Goal: Book appointment/travel/reservation

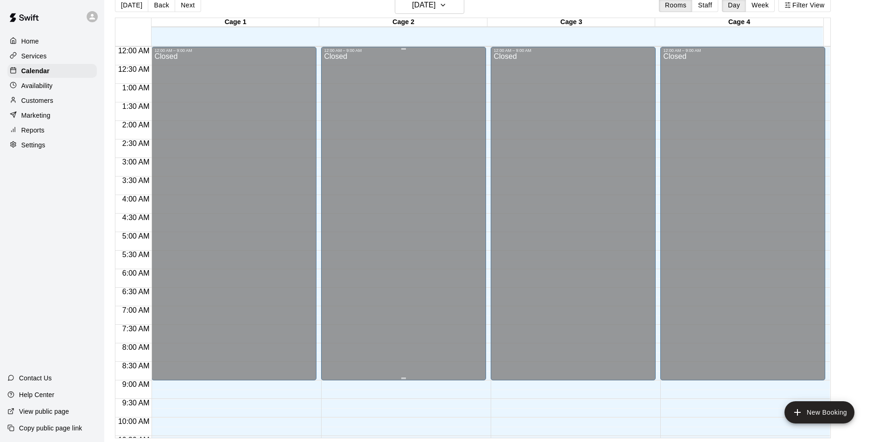
drag, startPoint x: 440, startPoint y: 327, endPoint x: 425, endPoint y: 319, distance: 17.4
drag, startPoint x: 425, startPoint y: 319, endPoint x: 665, endPoint y: 137, distance: 301.5
click at [665, 137] on div "Closed" at bounding box center [742, 218] width 159 height 331
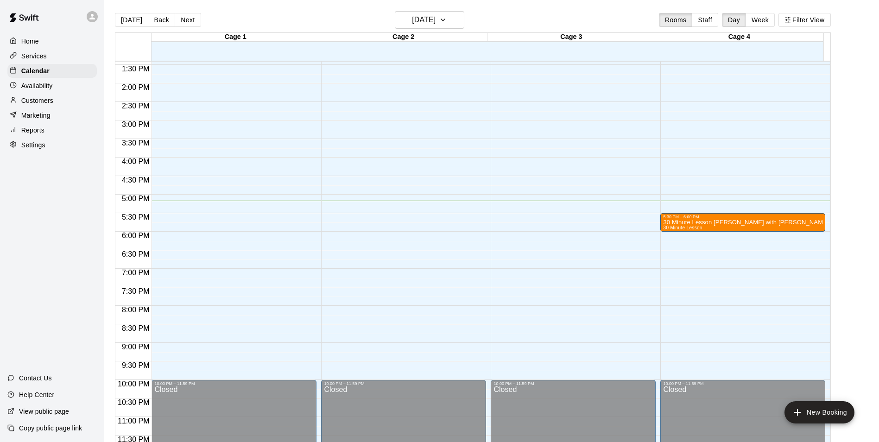
scroll to position [499, 0]
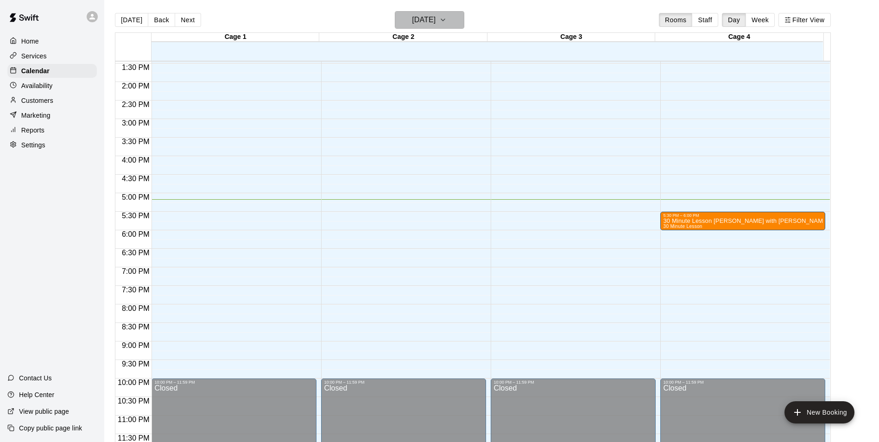
click at [435, 20] on h6 "[DATE]" at bounding box center [424, 19] width 24 height 13
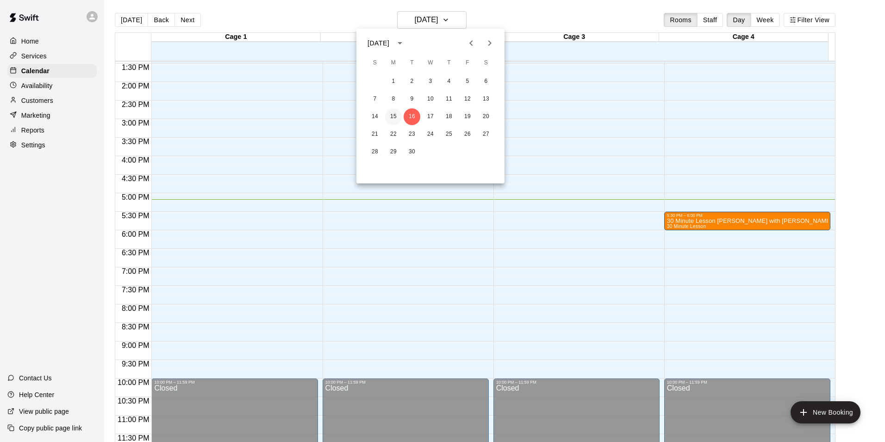
click at [397, 115] on button "15" at bounding box center [393, 116] width 17 height 17
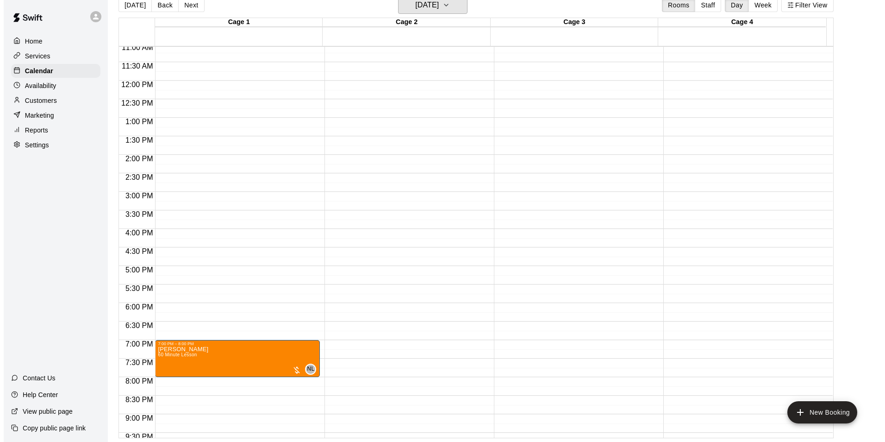
scroll to position [268, 0]
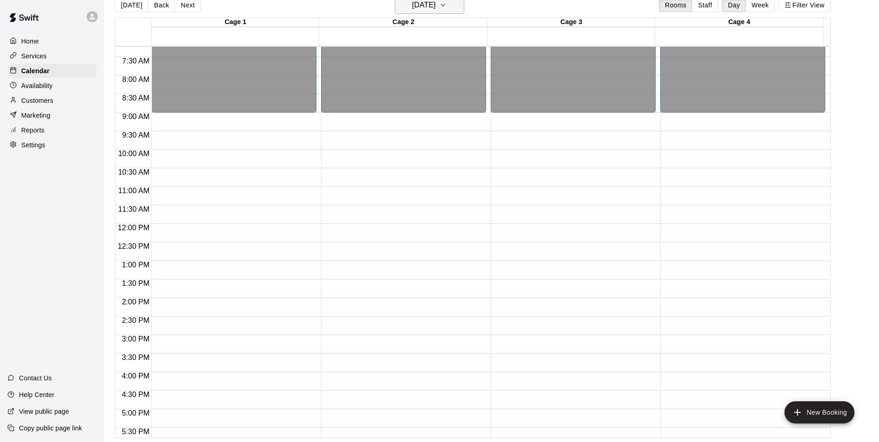
click at [435, 9] on h6 "[DATE]" at bounding box center [424, 5] width 24 height 13
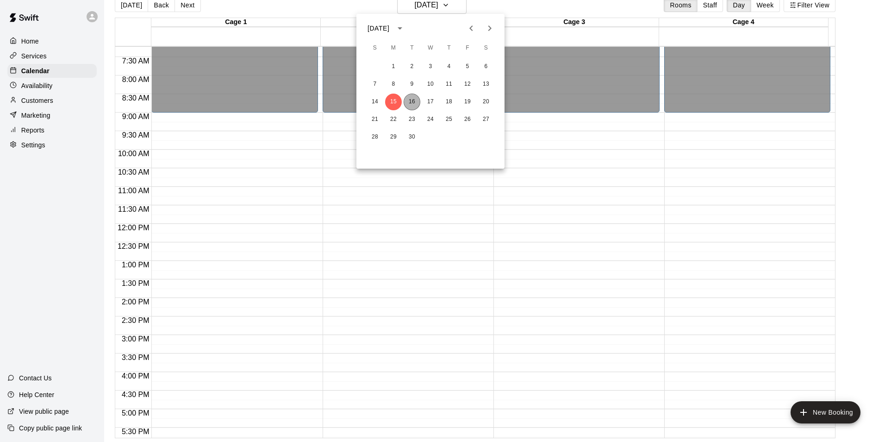
click at [413, 94] on button "16" at bounding box center [412, 102] width 17 height 17
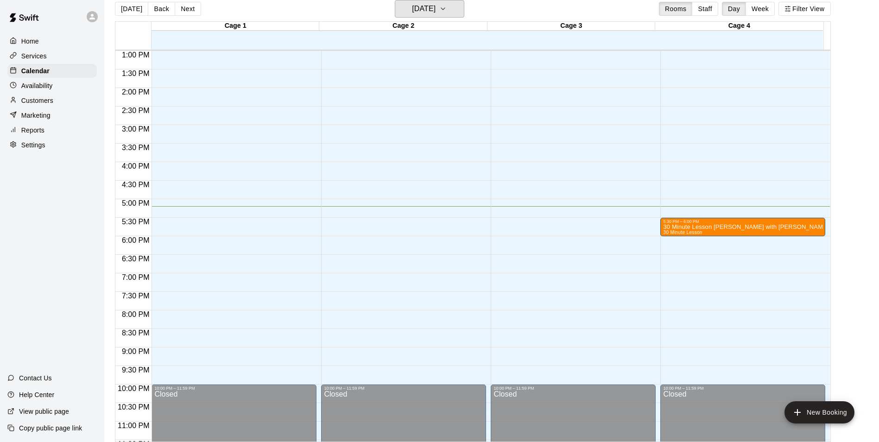
scroll to position [499, 0]
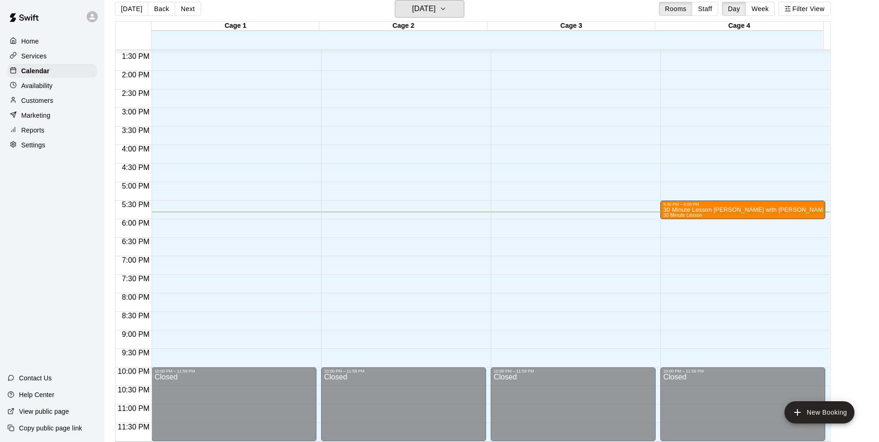
click at [395, 0] on button "[DATE]" at bounding box center [429, 9] width 69 height 18
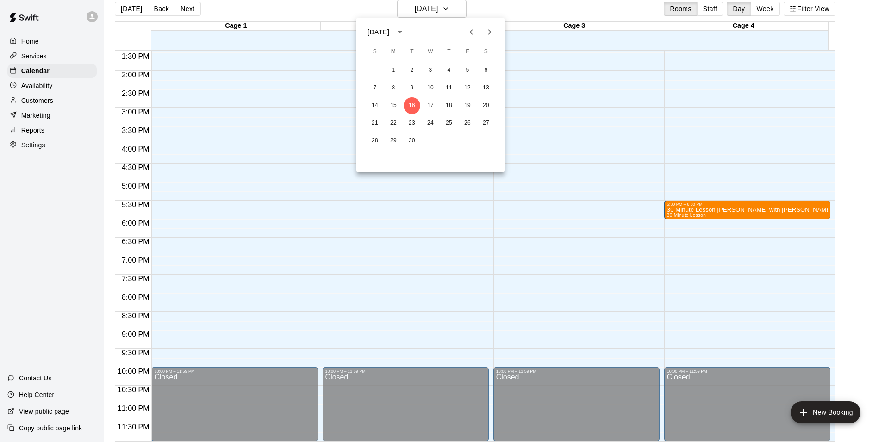
click at [425, 7] on div at bounding box center [442, 221] width 885 height 442
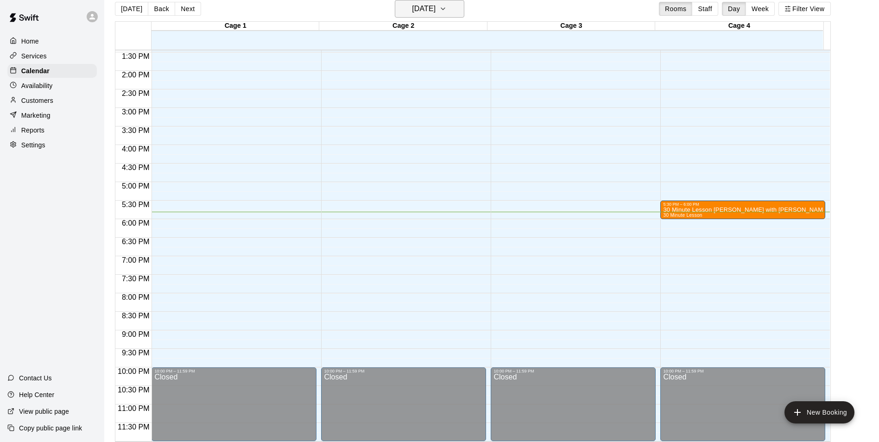
click at [463, 6] on button "[DATE]" at bounding box center [429, 9] width 69 height 18
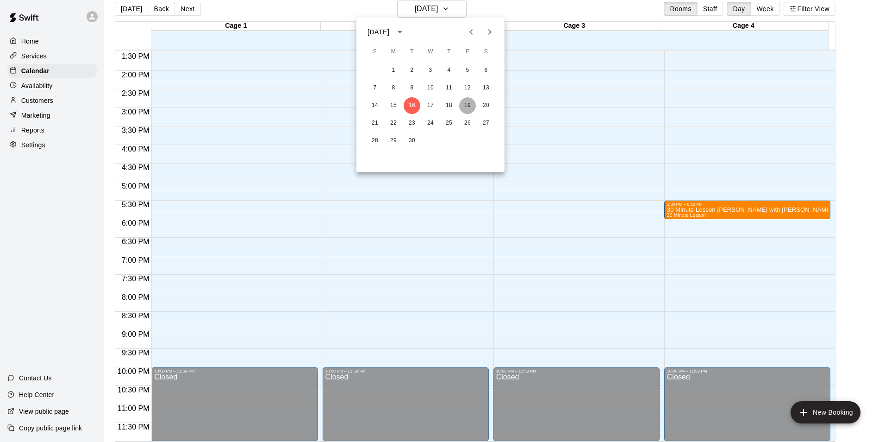
click at [466, 101] on button "19" at bounding box center [467, 105] width 17 height 17
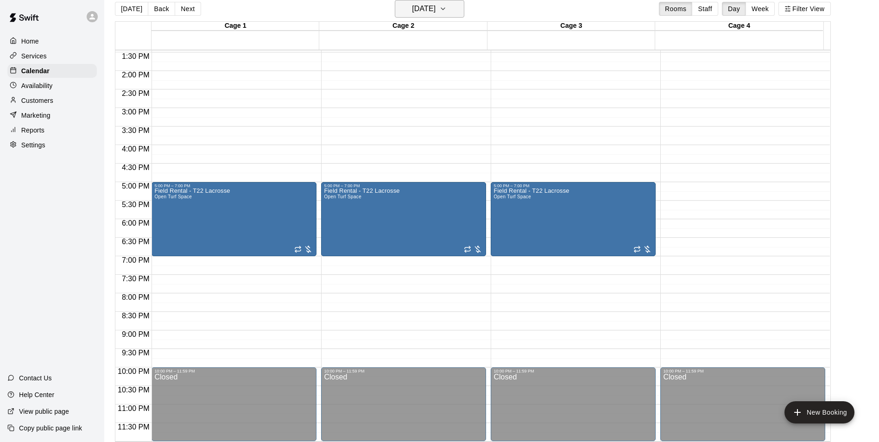
click at [449, 10] on button "[DATE]" at bounding box center [429, 9] width 69 height 18
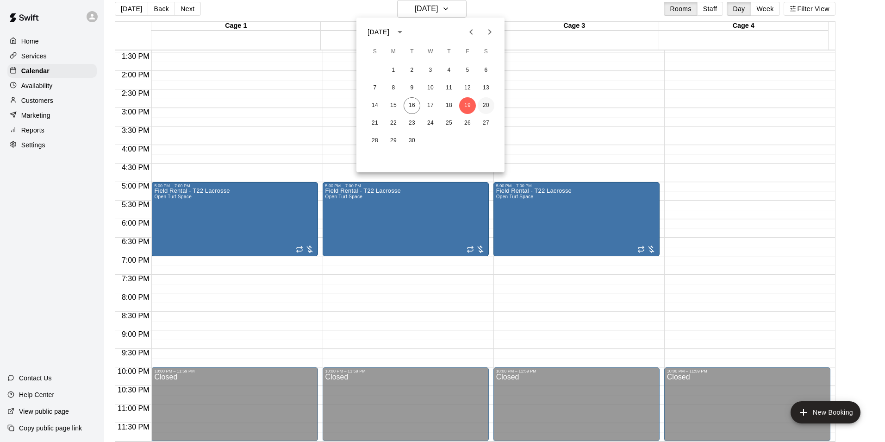
click at [491, 100] on button "20" at bounding box center [486, 105] width 17 height 17
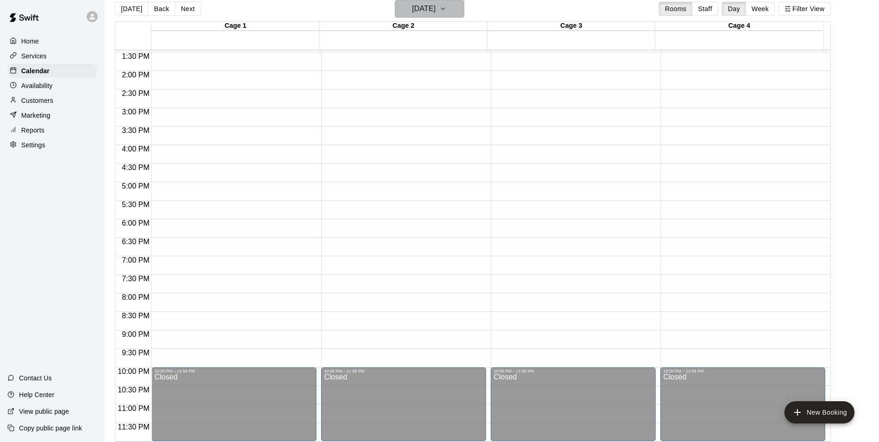
click at [435, 7] on h6 "[DATE]" at bounding box center [424, 8] width 24 height 13
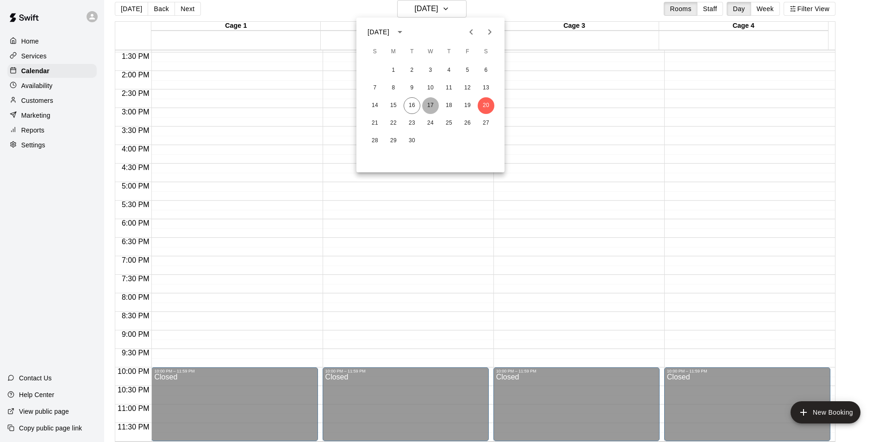
drag, startPoint x: 431, startPoint y: 104, endPoint x: 439, endPoint y: 101, distance: 9.2
click at [433, 103] on button "17" at bounding box center [430, 105] width 17 height 17
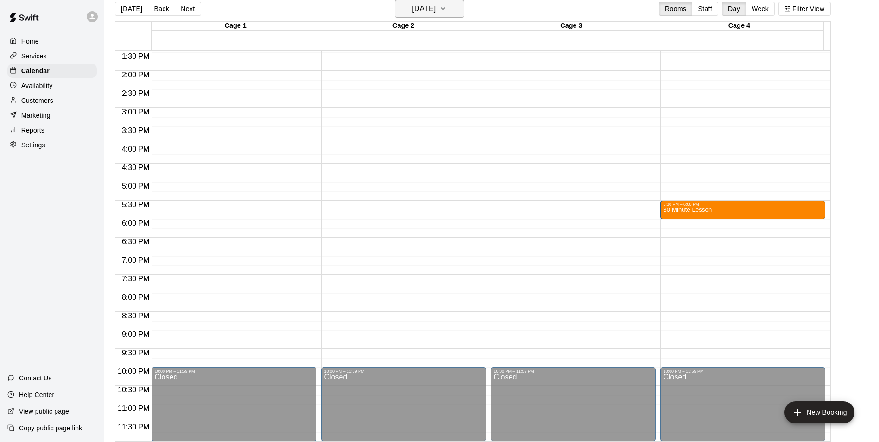
click at [435, 13] on h6 "[DATE]" at bounding box center [424, 8] width 24 height 13
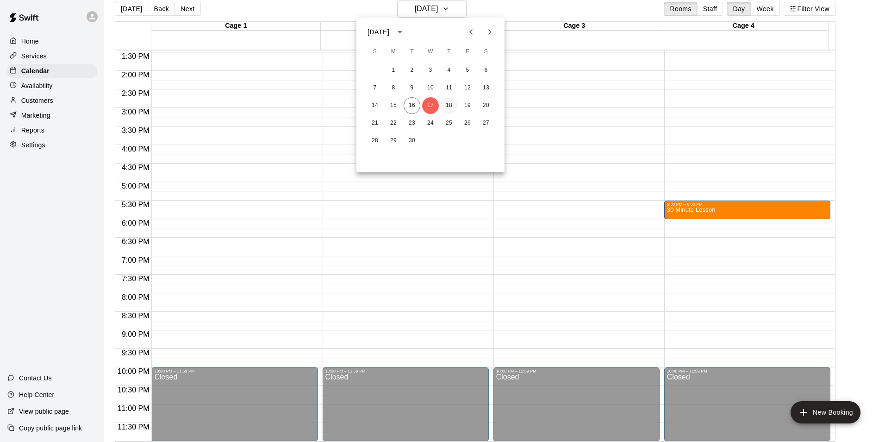
click at [448, 105] on button "18" at bounding box center [449, 105] width 17 height 17
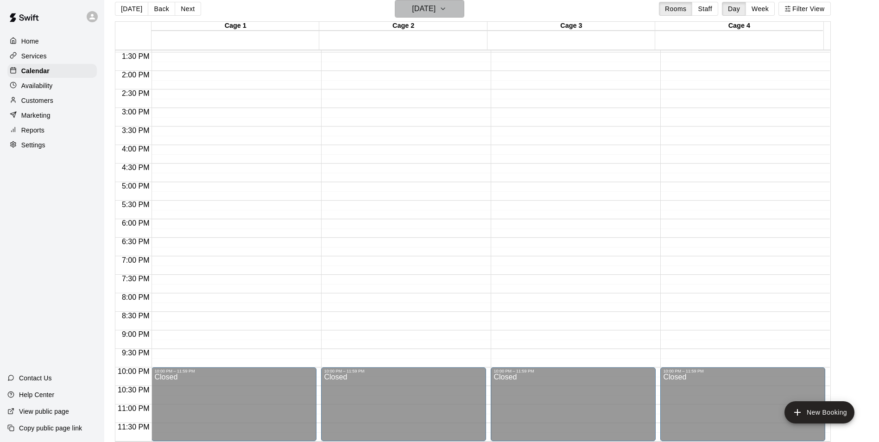
click at [435, 6] on h6 "[DATE]" at bounding box center [424, 8] width 24 height 13
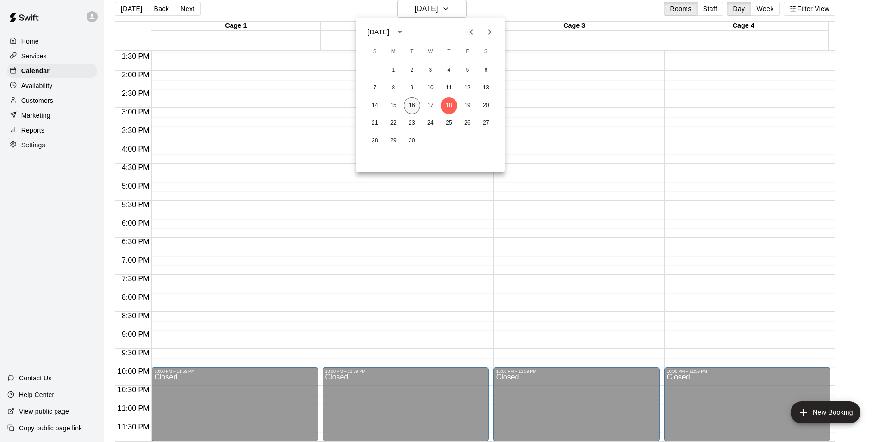
click at [411, 104] on button "16" at bounding box center [412, 105] width 17 height 17
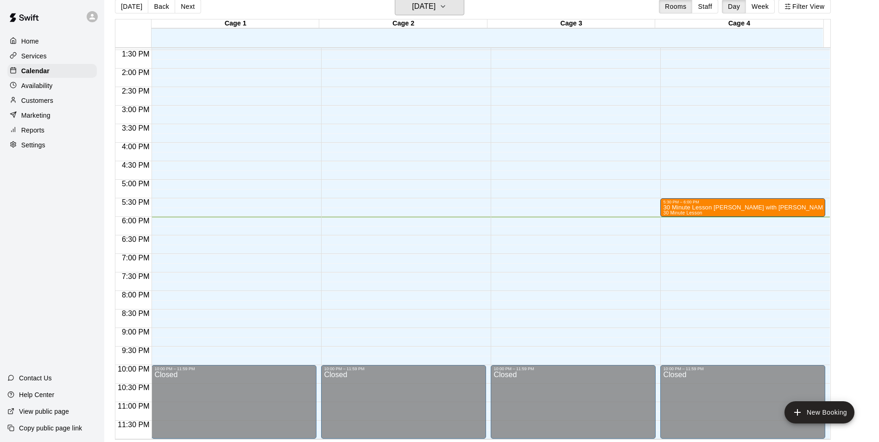
scroll to position [15, 0]
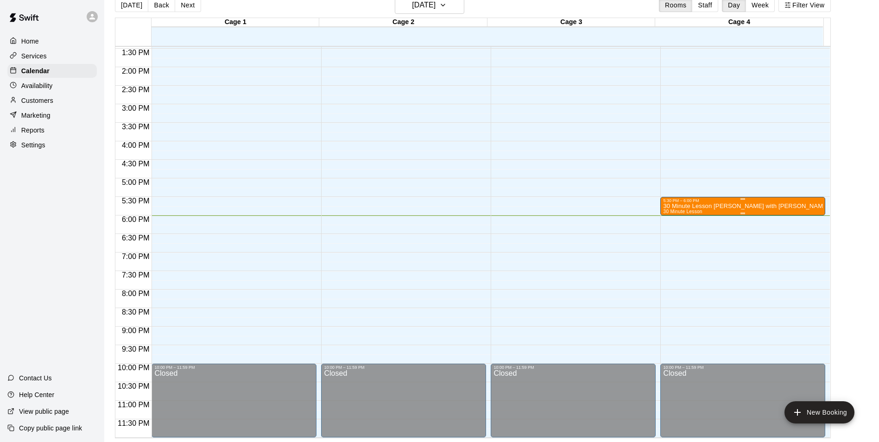
click at [685, 206] on p "30 Minute Lesson [PERSON_NAME] with [PERSON_NAME]" at bounding box center [742, 206] width 159 height 0
click at [573, 190] on div at bounding box center [442, 221] width 885 height 442
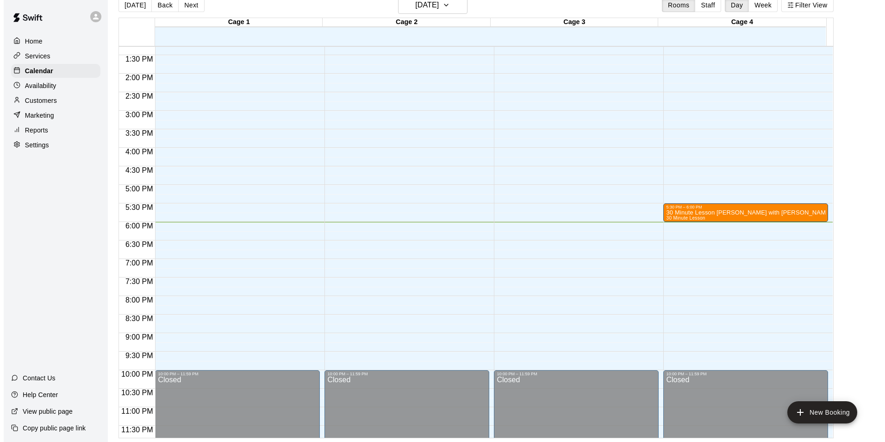
scroll to position [499, 0]
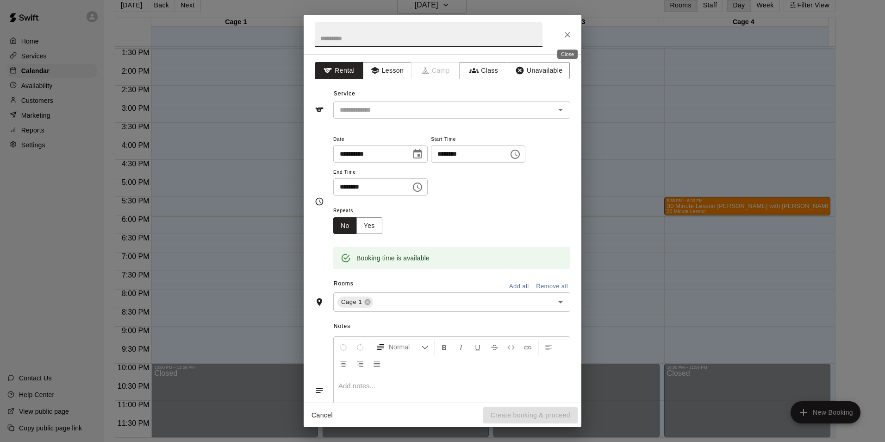
click at [567, 34] on icon "Close" at bounding box center [568, 35] width 6 height 6
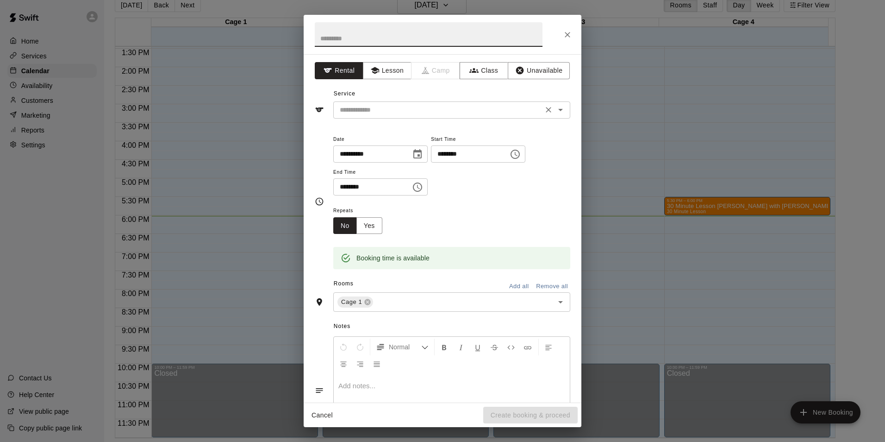
click at [371, 115] on input "text" at bounding box center [438, 110] width 204 height 12
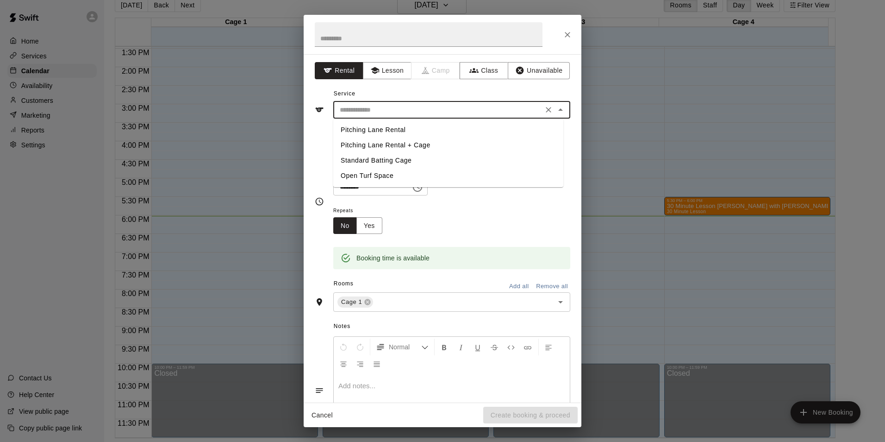
click at [376, 158] on li "Standard Batting Cage" at bounding box center [448, 160] width 230 height 15
type input "**********"
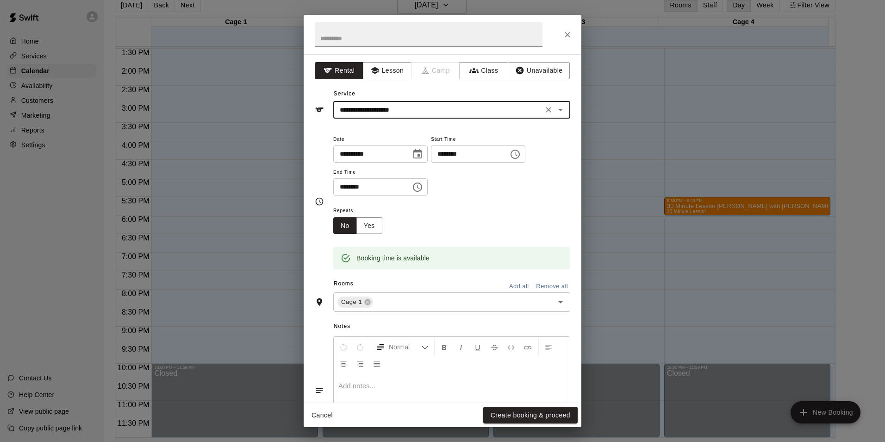
click at [422, 183] on icon "Choose time, selected time is 6:30 PM" at bounding box center [417, 186] width 9 height 9
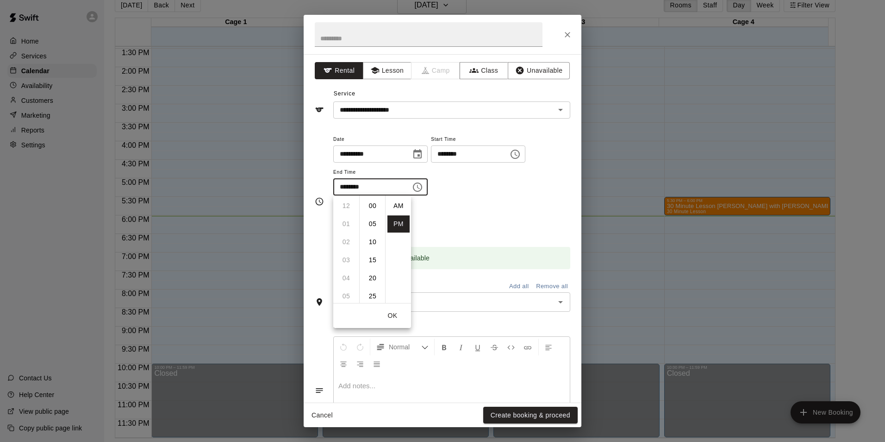
scroll to position [17, 0]
click at [463, 204] on div "**********" at bounding box center [451, 201] width 237 height 136
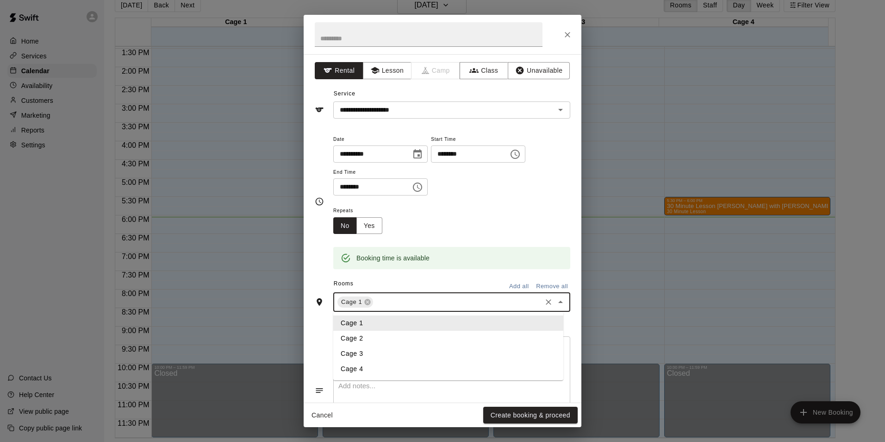
click at [420, 301] on input "text" at bounding box center [458, 302] width 166 height 12
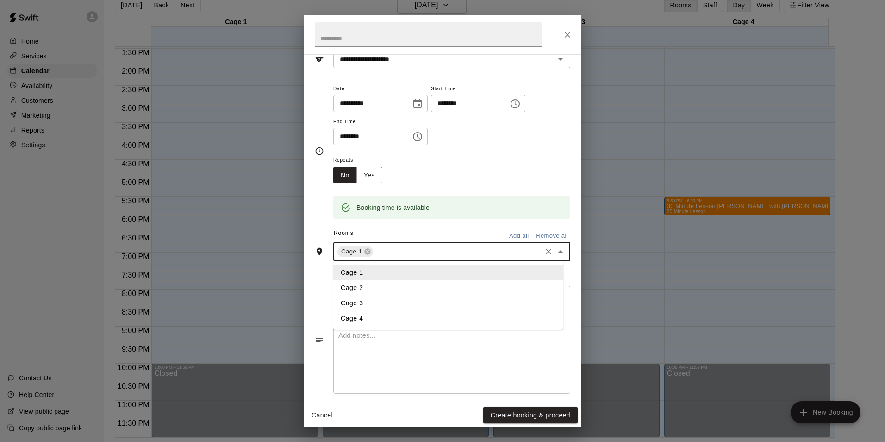
scroll to position [59, 0]
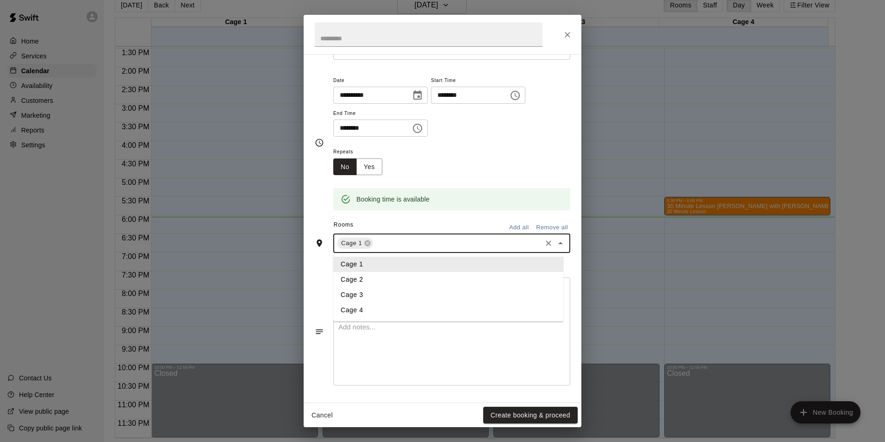
click at [352, 266] on li "Cage 1" at bounding box center [448, 264] width 230 height 15
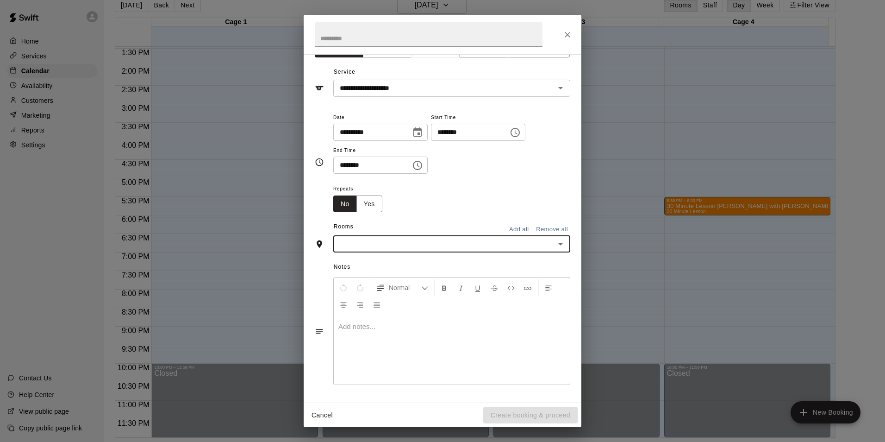
scroll to position [21, 0]
click at [557, 416] on div "Cancel Create booking & proceed" at bounding box center [443, 415] width 278 height 25
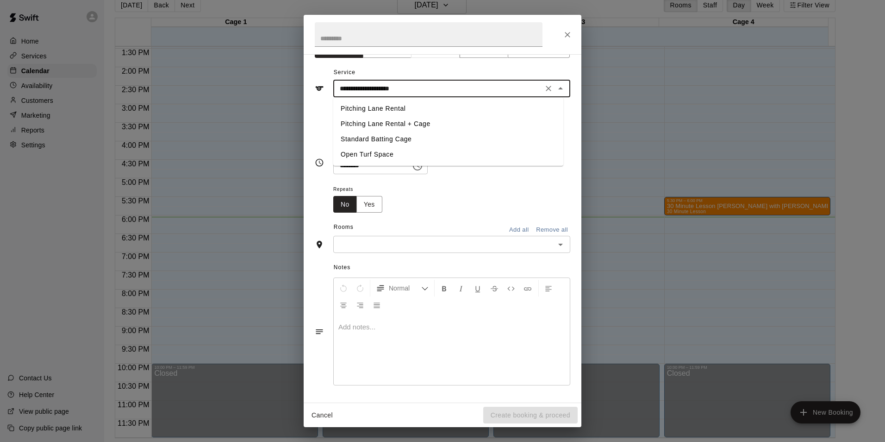
click at [433, 91] on input "**********" at bounding box center [438, 89] width 204 height 12
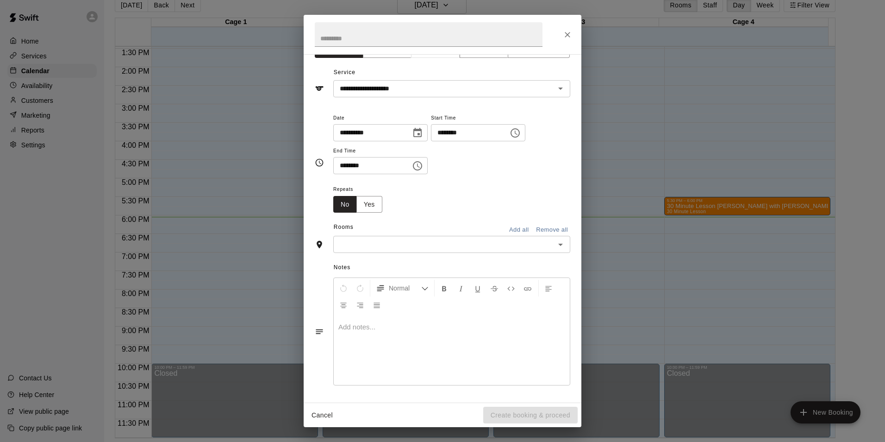
click at [565, 268] on div "**********" at bounding box center [443, 228] width 278 height 348
click at [523, 242] on input "text" at bounding box center [444, 245] width 216 height 12
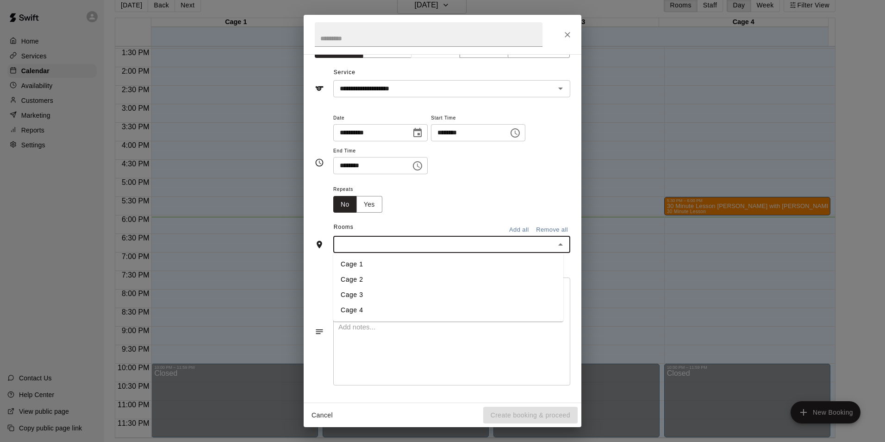
click at [427, 264] on li "Cage 1" at bounding box center [448, 264] width 230 height 15
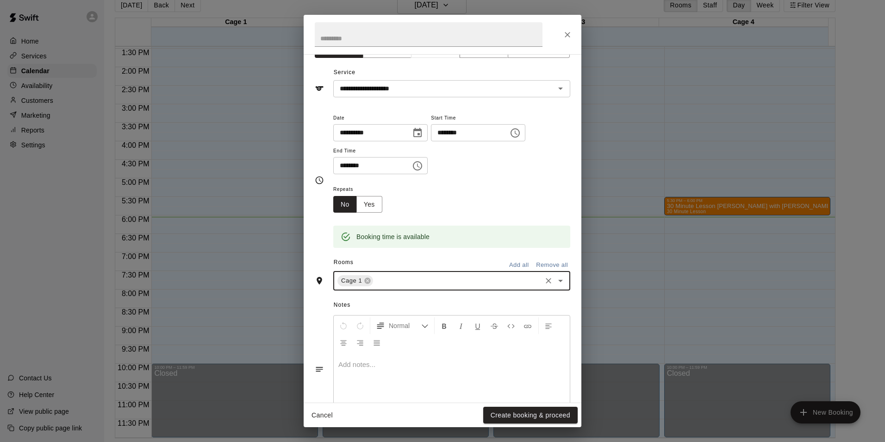
drag, startPoint x: 408, startPoint y: 368, endPoint x: 400, endPoint y: 342, distance: 26.9
drag, startPoint x: 400, startPoint y: 342, endPoint x: 564, endPoint y: 103, distance: 290.1
click at [564, 103] on div "**********" at bounding box center [443, 228] width 278 height 348
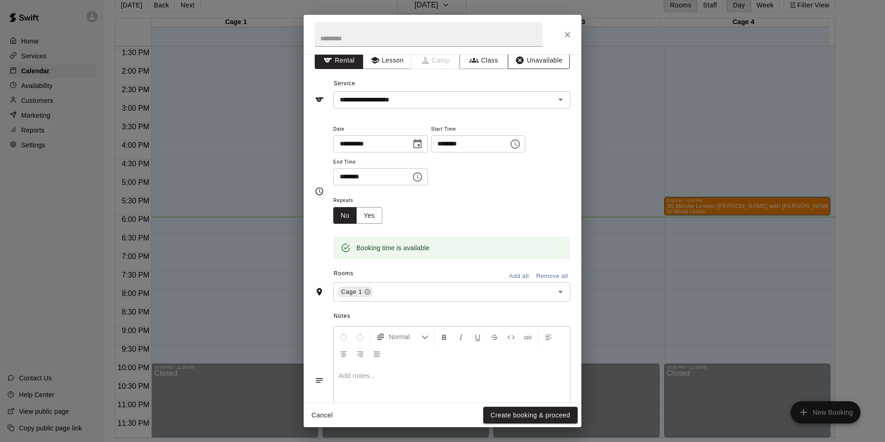
drag, startPoint x: 552, startPoint y: 169, endPoint x: 549, endPoint y: 69, distance: 99.2
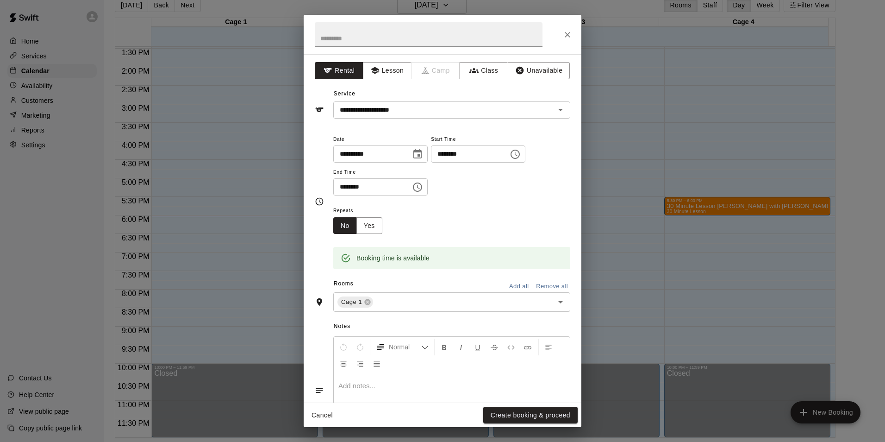
drag, startPoint x: 549, startPoint y: 69, endPoint x: 510, endPoint y: 88, distance: 43.1
click at [510, 88] on div "**********" at bounding box center [443, 103] width 256 height 32
drag, startPoint x: 461, startPoint y: 378, endPoint x: 461, endPoint y: 359, distance: 19.0
drag, startPoint x: 461, startPoint y: 359, endPoint x: 439, endPoint y: 371, distance: 25.1
click at [439, 371] on div "Normal" at bounding box center [452, 355] width 236 height 37
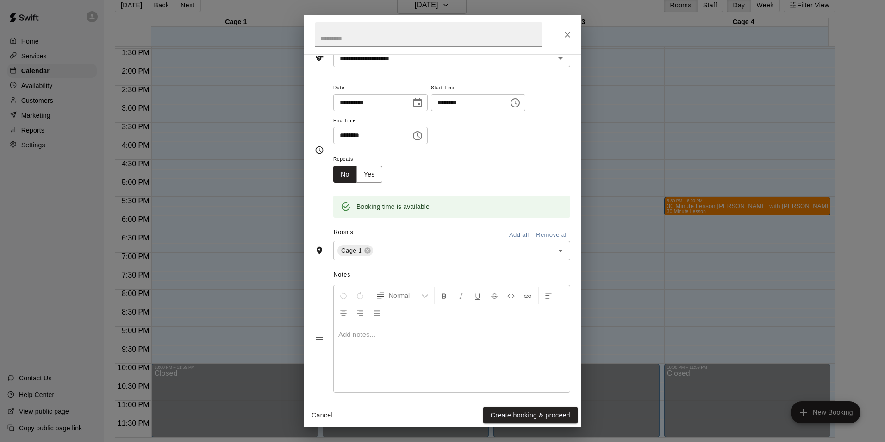
scroll to position [59, 0]
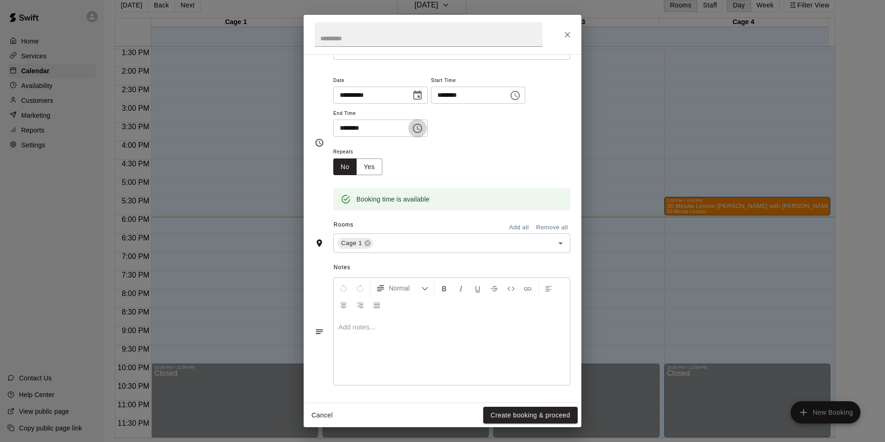
click at [423, 126] on icon "Choose time, selected time is 6:30 PM" at bounding box center [417, 128] width 11 height 11
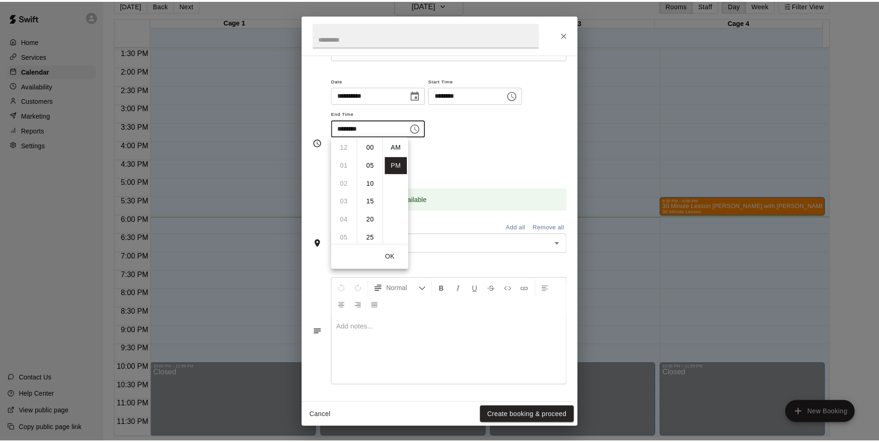
scroll to position [17, 0]
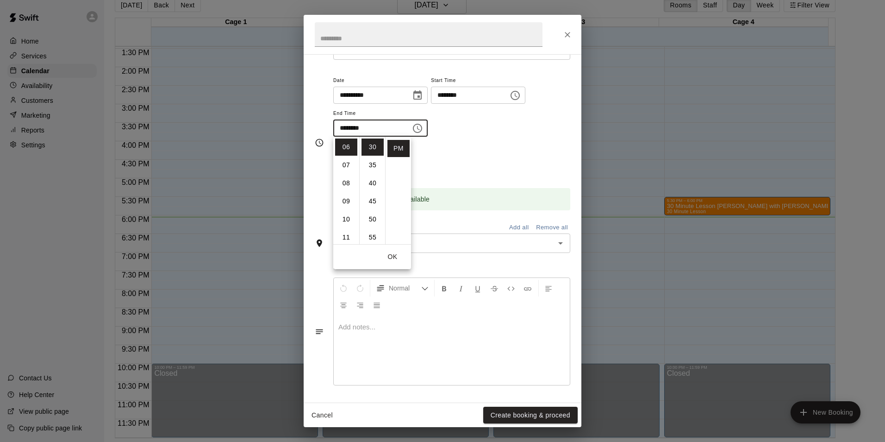
click at [432, 154] on div "Repeats No Yes" at bounding box center [451, 160] width 237 height 29
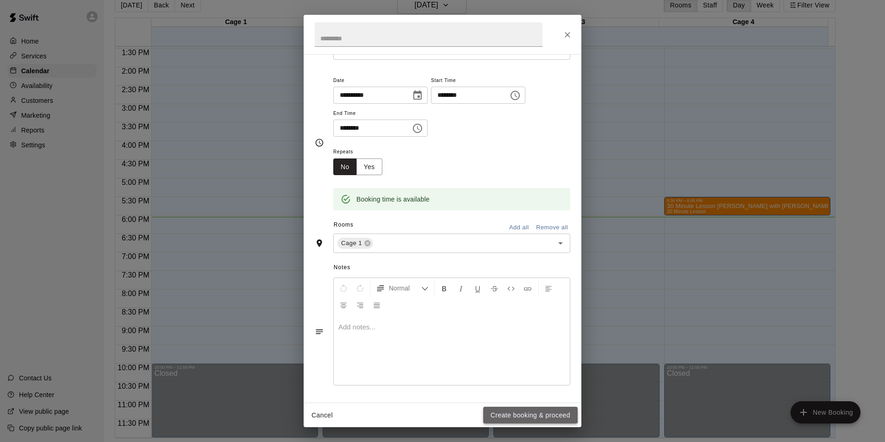
click at [511, 412] on button "Create booking & proceed" at bounding box center [530, 415] width 94 height 17
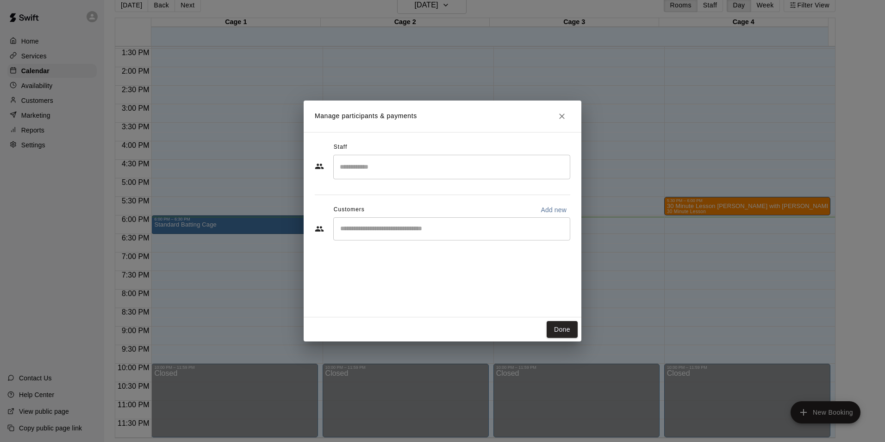
click at [400, 226] on input "Start typing to search customers..." at bounding box center [452, 228] width 229 height 9
click at [563, 120] on icon "Close" at bounding box center [562, 116] width 9 height 9
